Goal: Information Seeking & Learning: Find specific fact

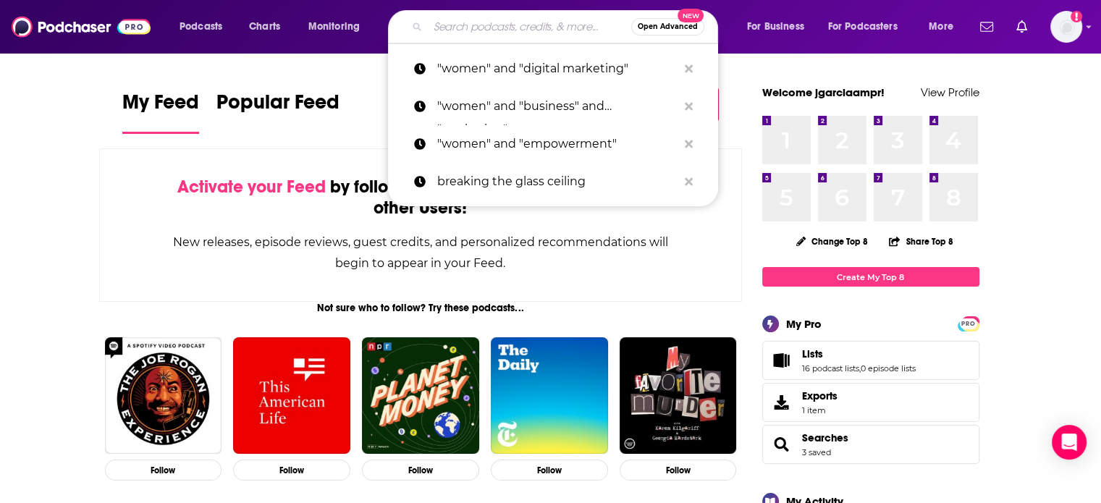
click at [485, 25] on input "Search podcasts, credits, & more..." at bounding box center [529, 26] width 203 height 23
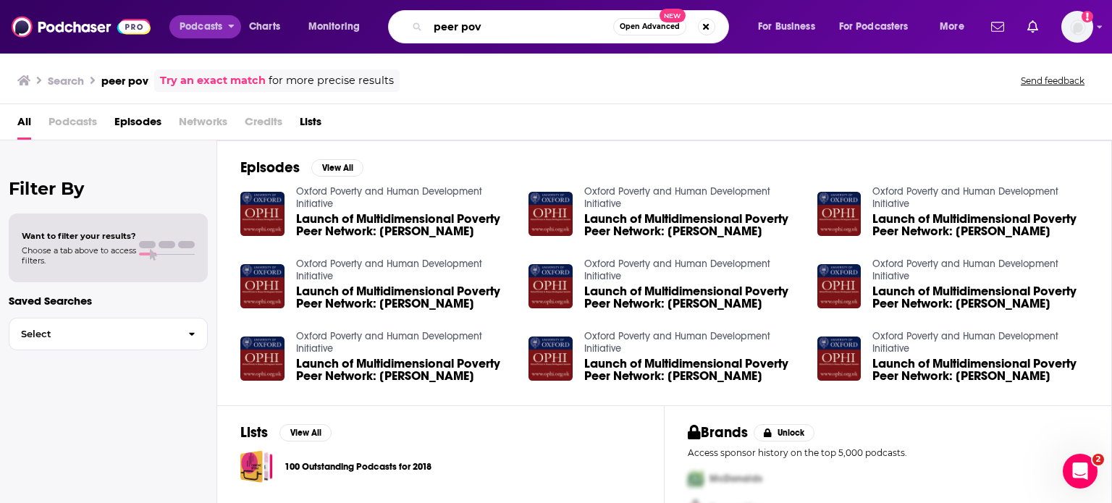
drag, startPoint x: 185, startPoint y: 20, endPoint x: 147, endPoint y: 20, distance: 38.4
click at [147, 20] on div "Podcasts Charts Monitoring peer pov Open Advanced New For Business For Podcaste…" at bounding box center [556, 27] width 1112 height 54
type input "physician's weekly"
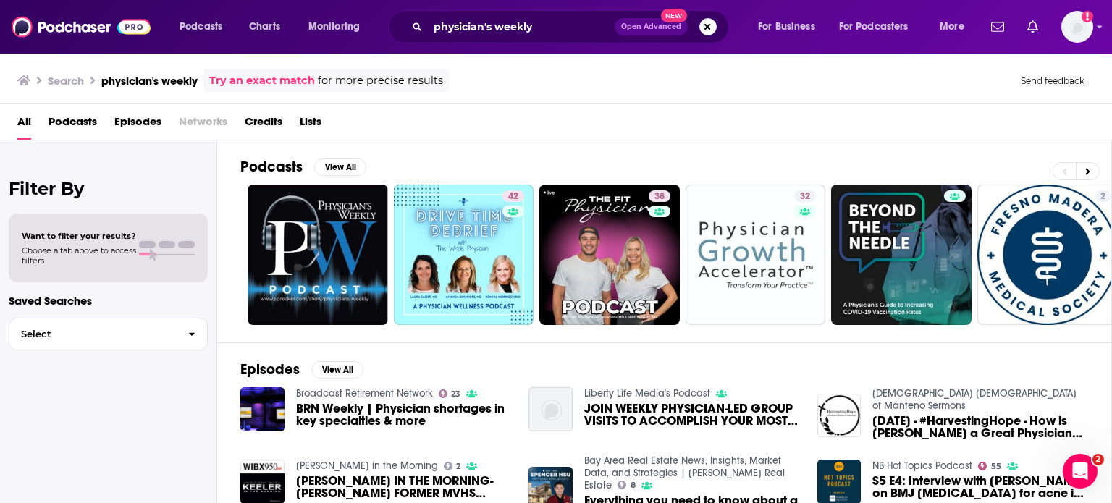
click at [76, 126] on span "Podcasts" at bounding box center [72, 125] width 48 height 30
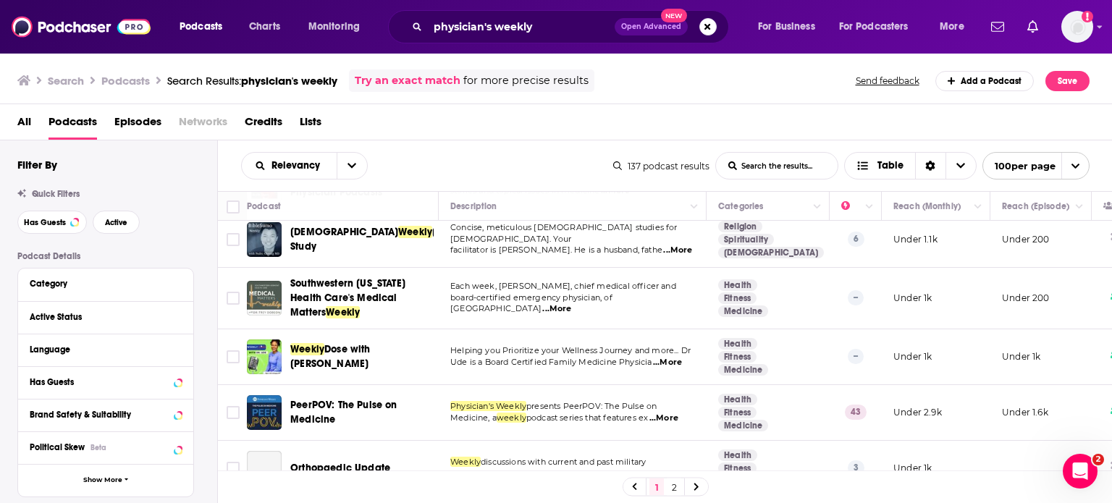
scroll to position [507, 0]
